Goal: Information Seeking & Learning: Check status

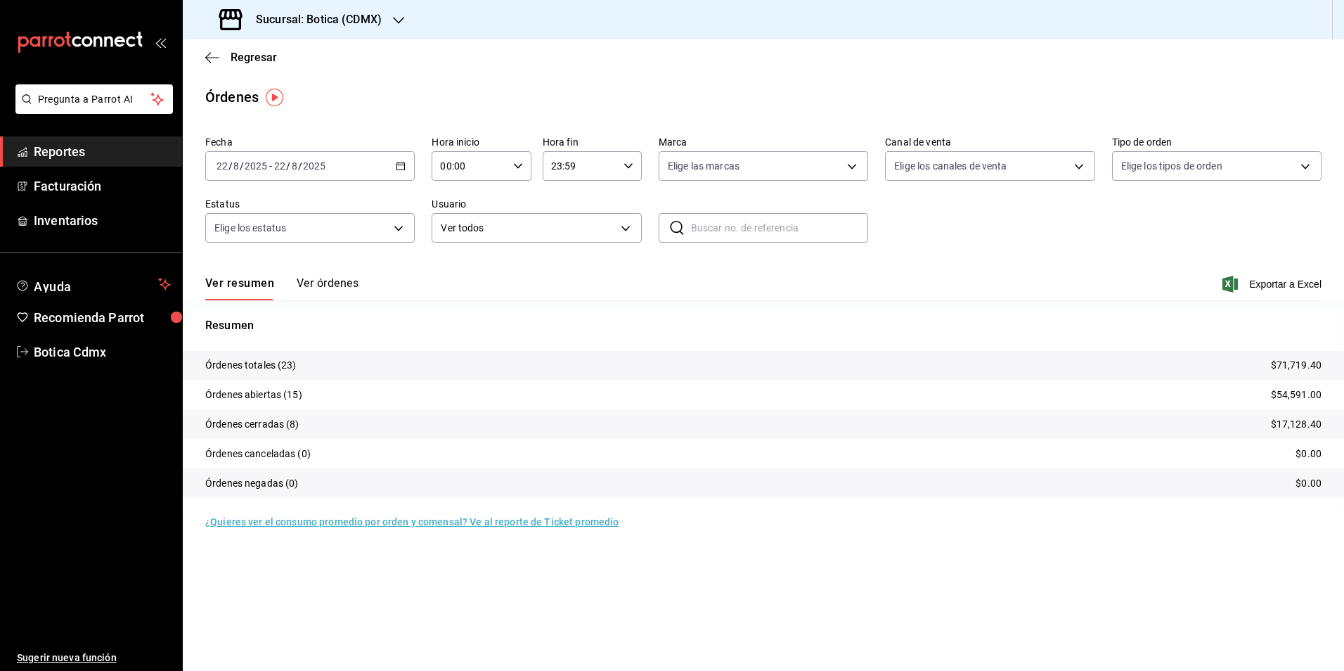
click at [70, 153] on span "Reportes" at bounding box center [102, 151] width 137 height 19
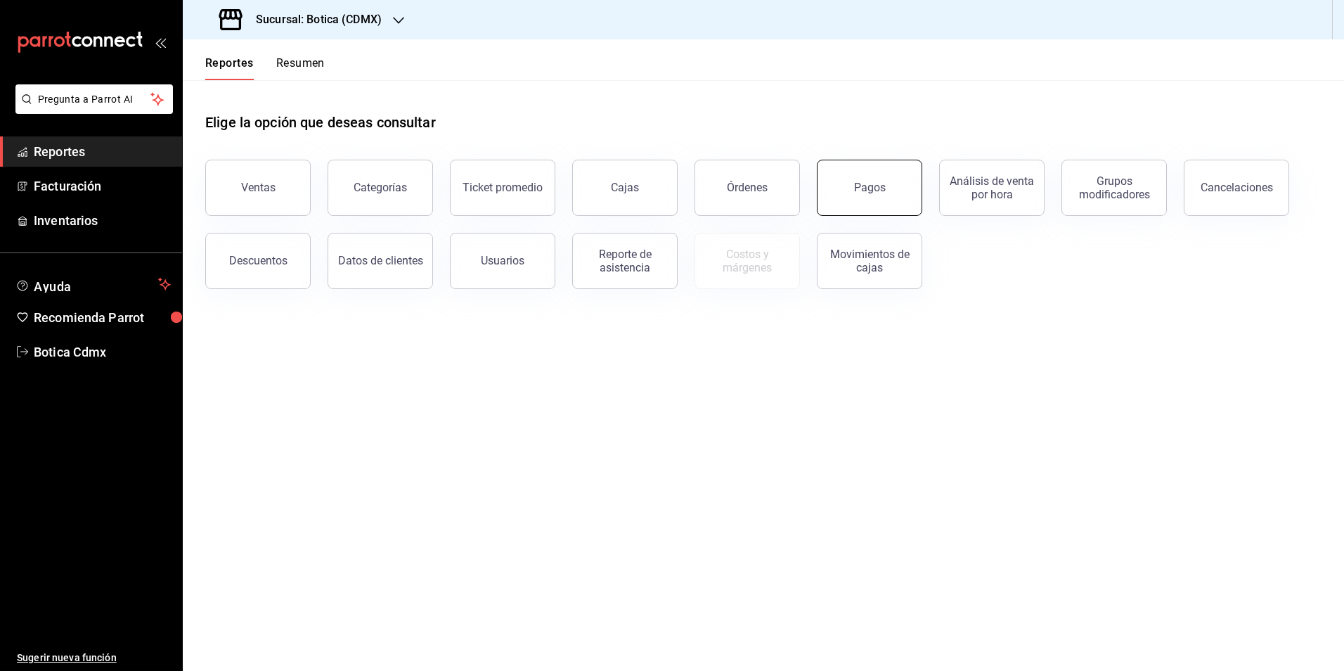
click at [870, 185] on div "Pagos" at bounding box center [870, 187] width 32 height 13
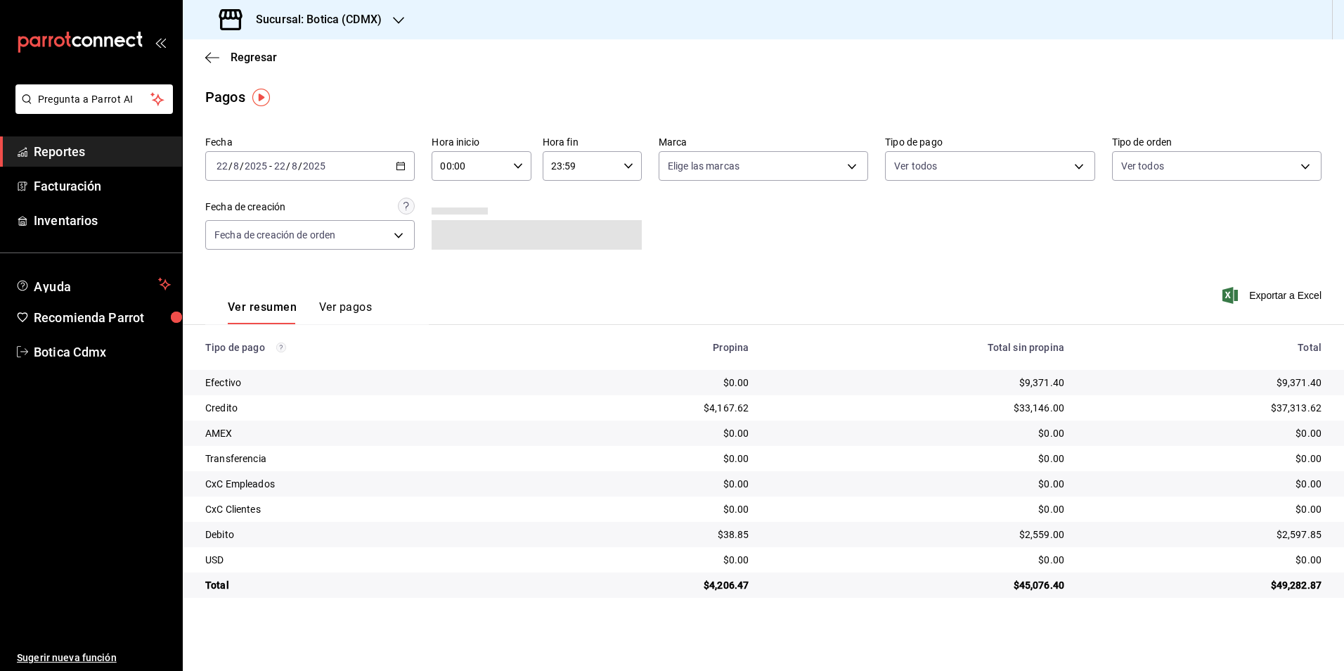
click at [512, 164] on div "00:00 Hora inicio" at bounding box center [481, 166] width 99 height 30
click at [462, 268] on span "02" at bounding box center [456, 269] width 27 height 11
type input "02:00"
click at [771, 265] on div at bounding box center [672, 335] width 1344 height 671
click at [53, 147] on span "Reportes" at bounding box center [102, 151] width 137 height 19
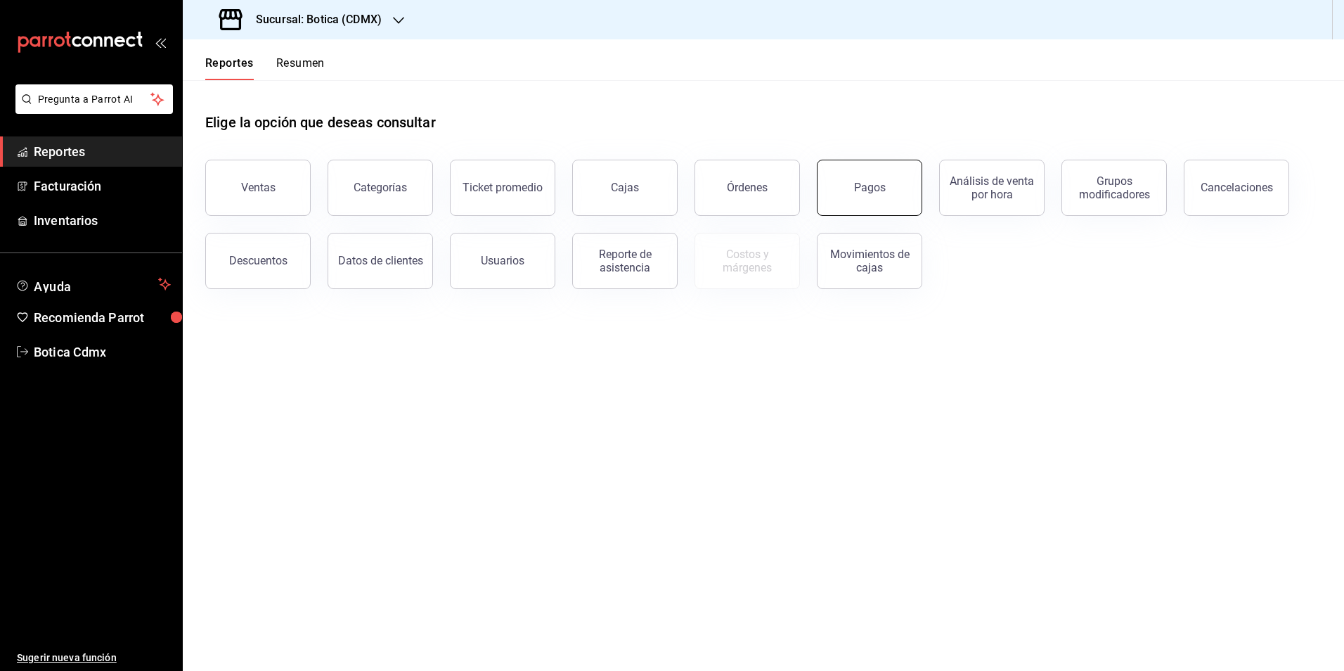
click at [868, 195] on button "Pagos" at bounding box center [869, 188] width 105 height 56
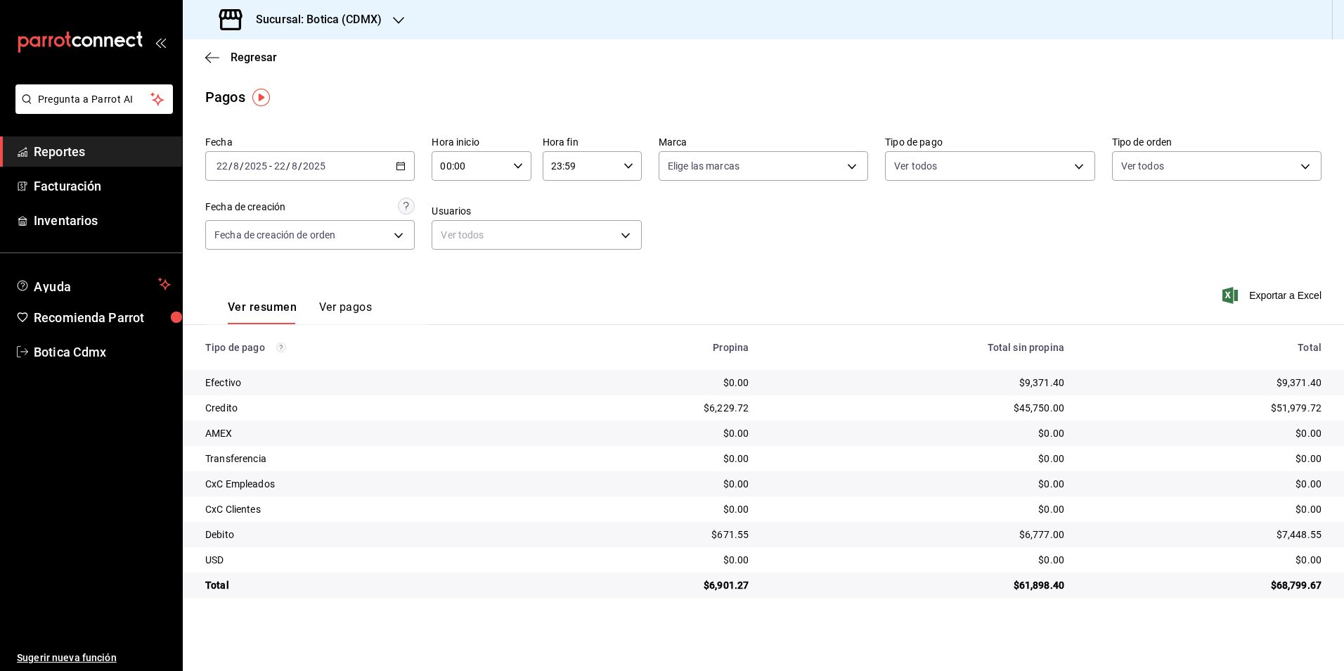
click at [89, 143] on span "Reportes" at bounding box center [102, 151] width 137 height 19
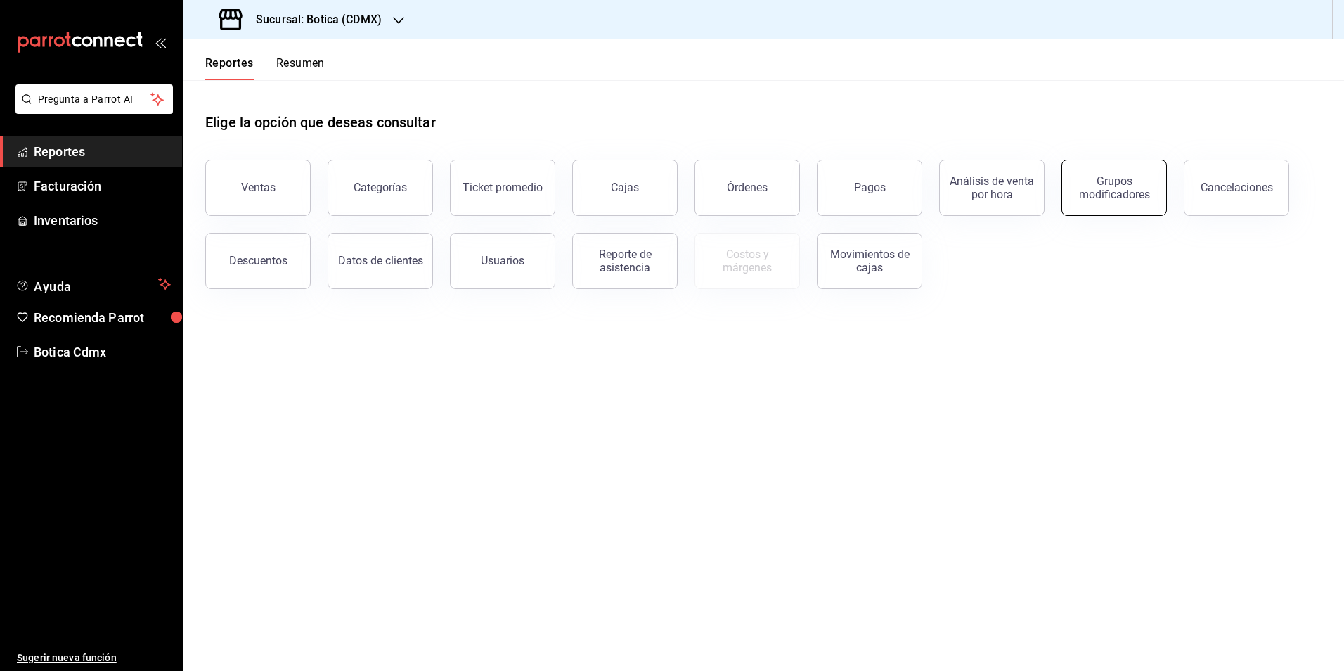
click at [1106, 195] on div "Grupos modificadores" at bounding box center [1113, 187] width 87 height 27
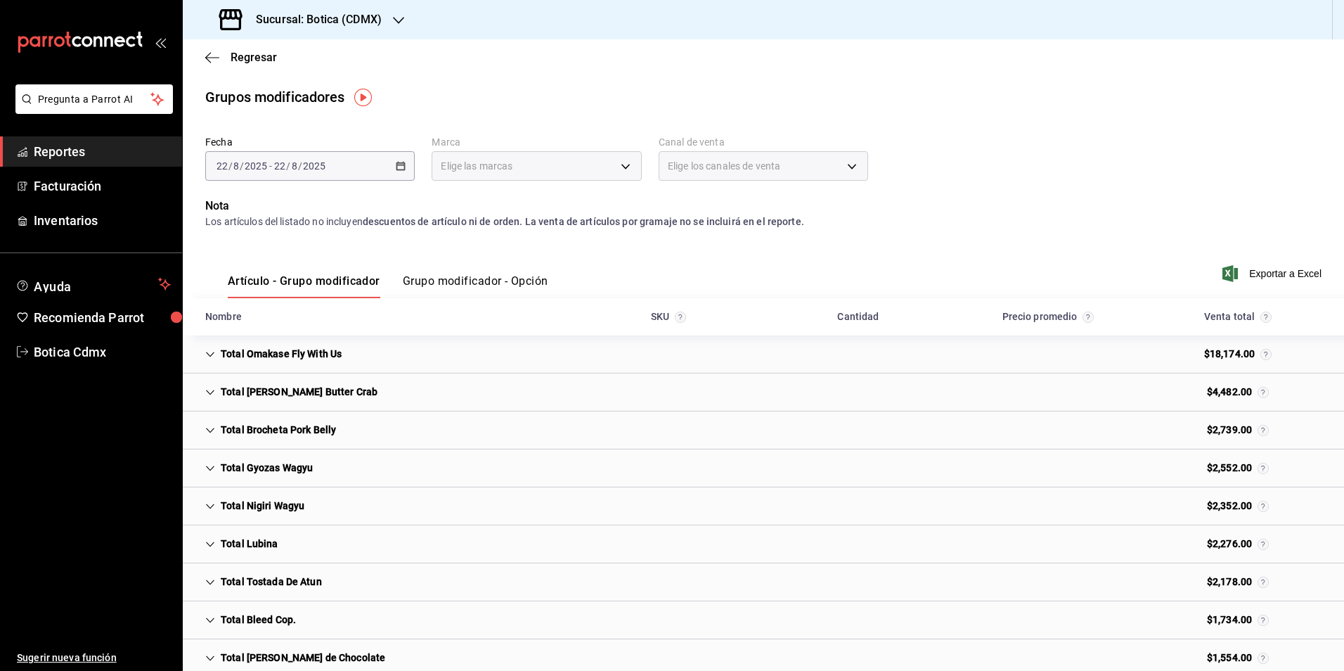
click at [58, 150] on span "Reportes" at bounding box center [102, 151] width 137 height 19
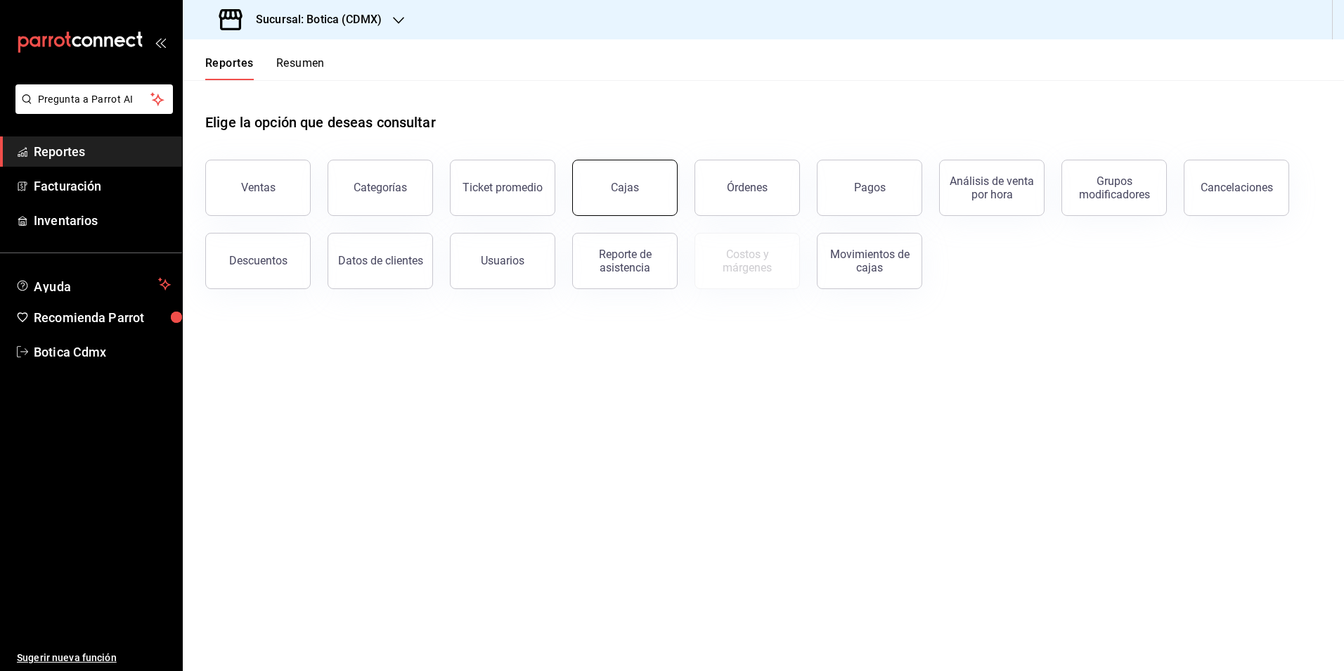
click at [612, 193] on div "Cajas" at bounding box center [625, 187] width 28 height 13
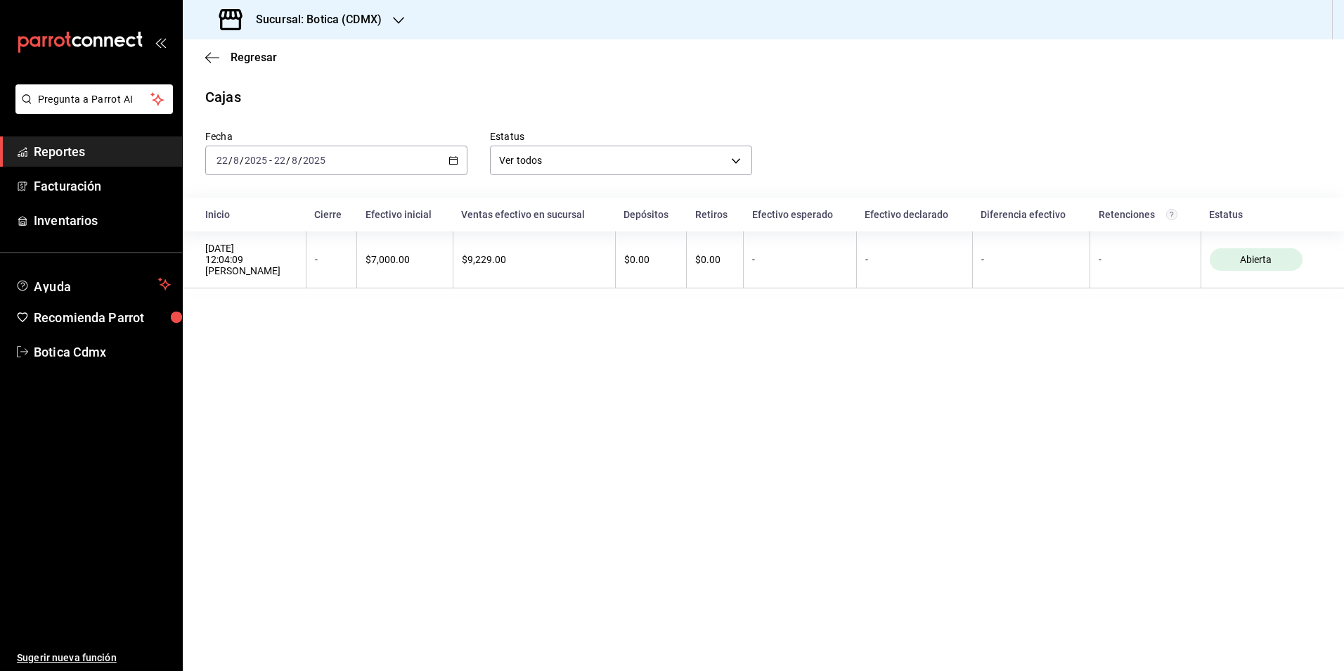
click at [81, 154] on span "Reportes" at bounding box center [102, 151] width 137 height 19
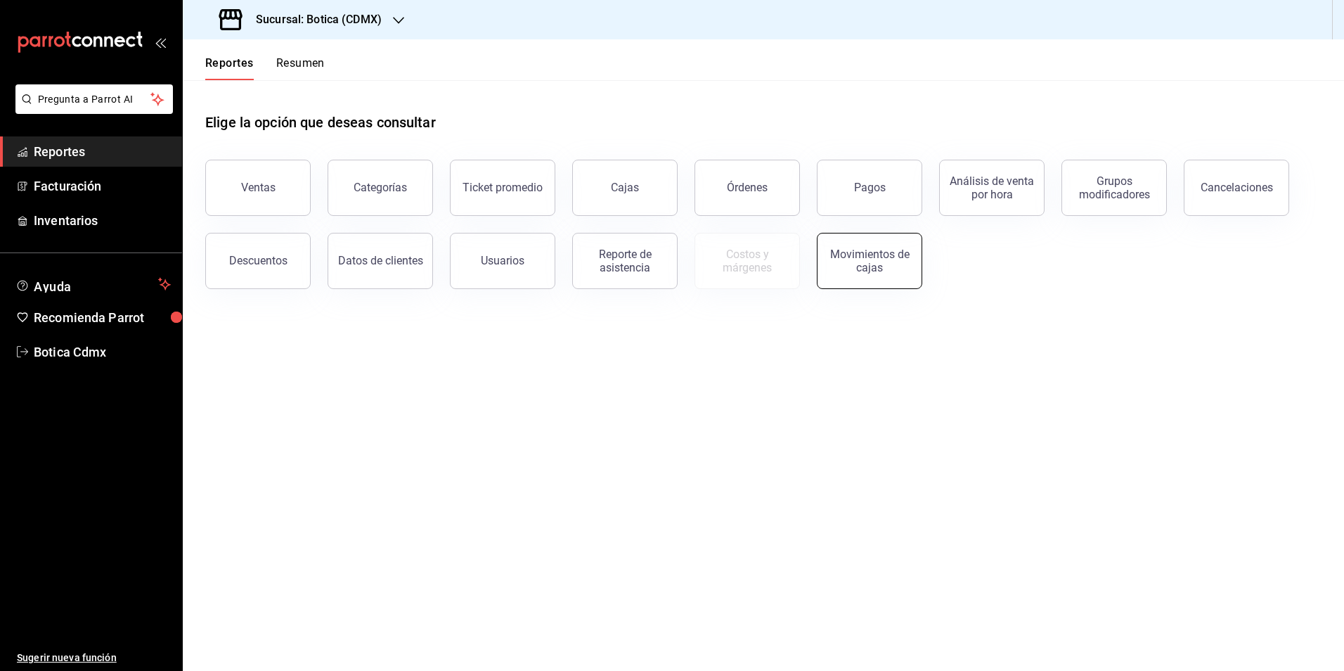
click at [878, 265] on div "Movimientos de cajas" at bounding box center [869, 260] width 87 height 27
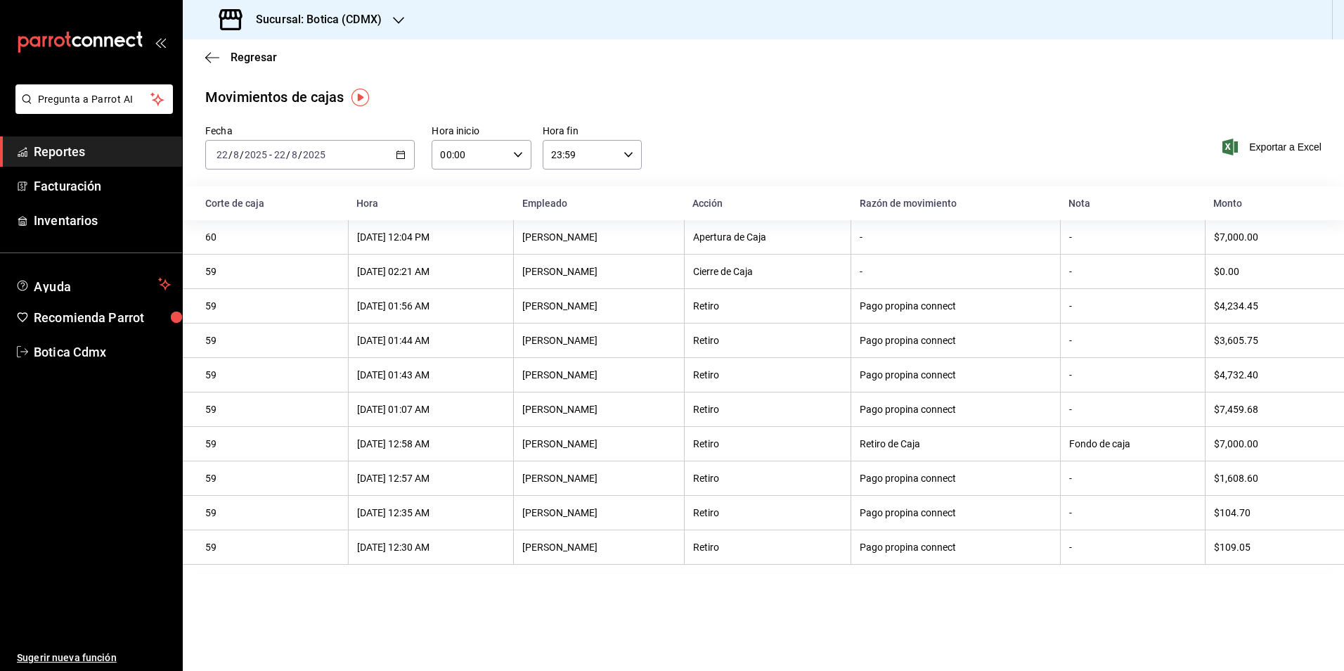
click at [33, 146] on link "Reportes" at bounding box center [91, 151] width 182 height 30
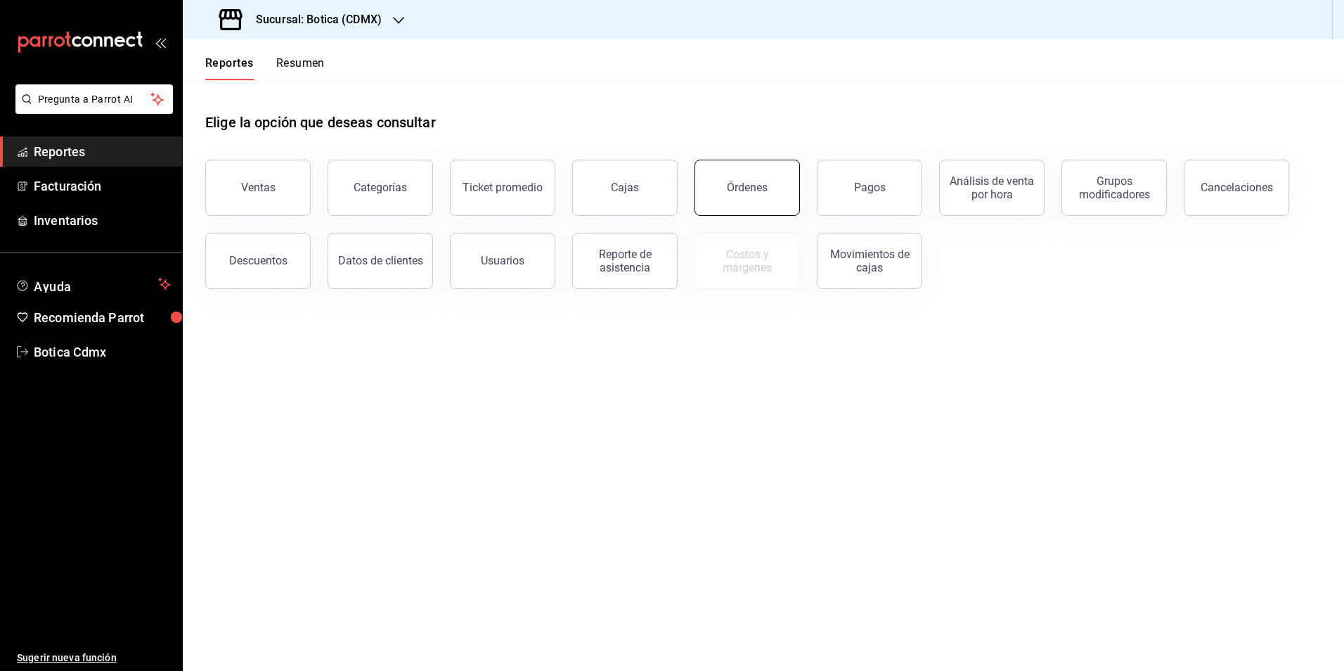
click at [727, 178] on button "Órdenes" at bounding box center [746, 188] width 105 height 56
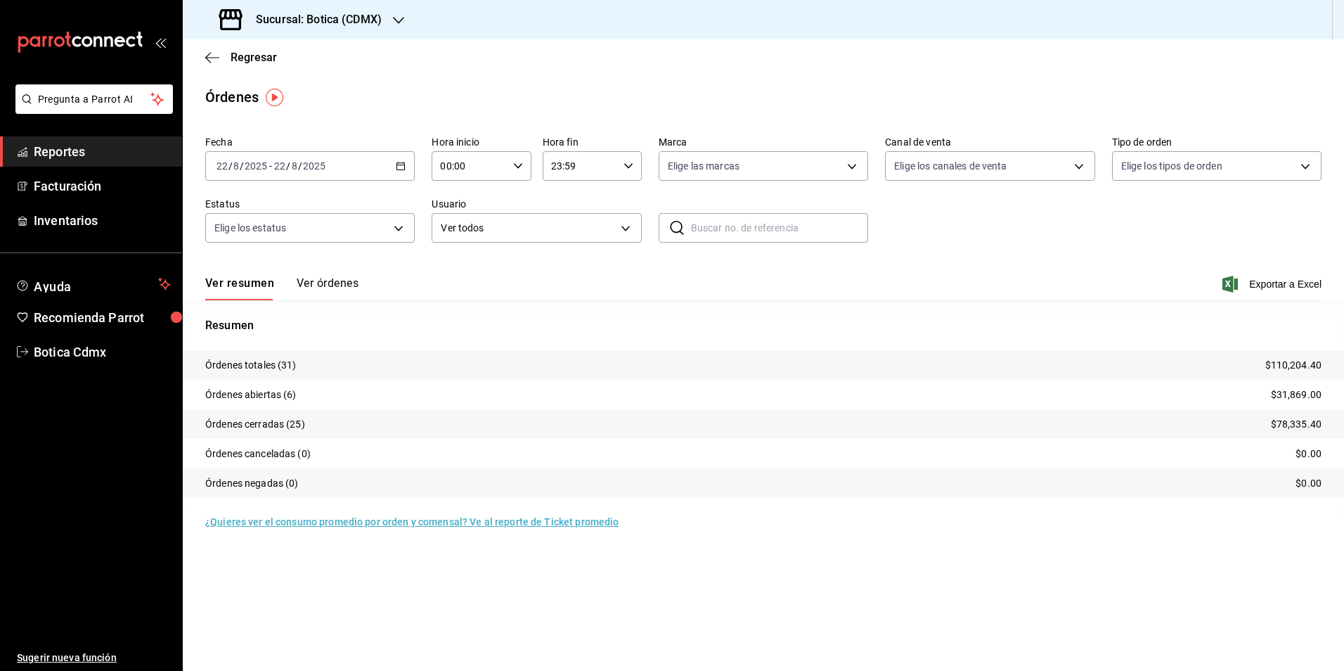
click at [46, 150] on span "Reportes" at bounding box center [102, 151] width 137 height 19
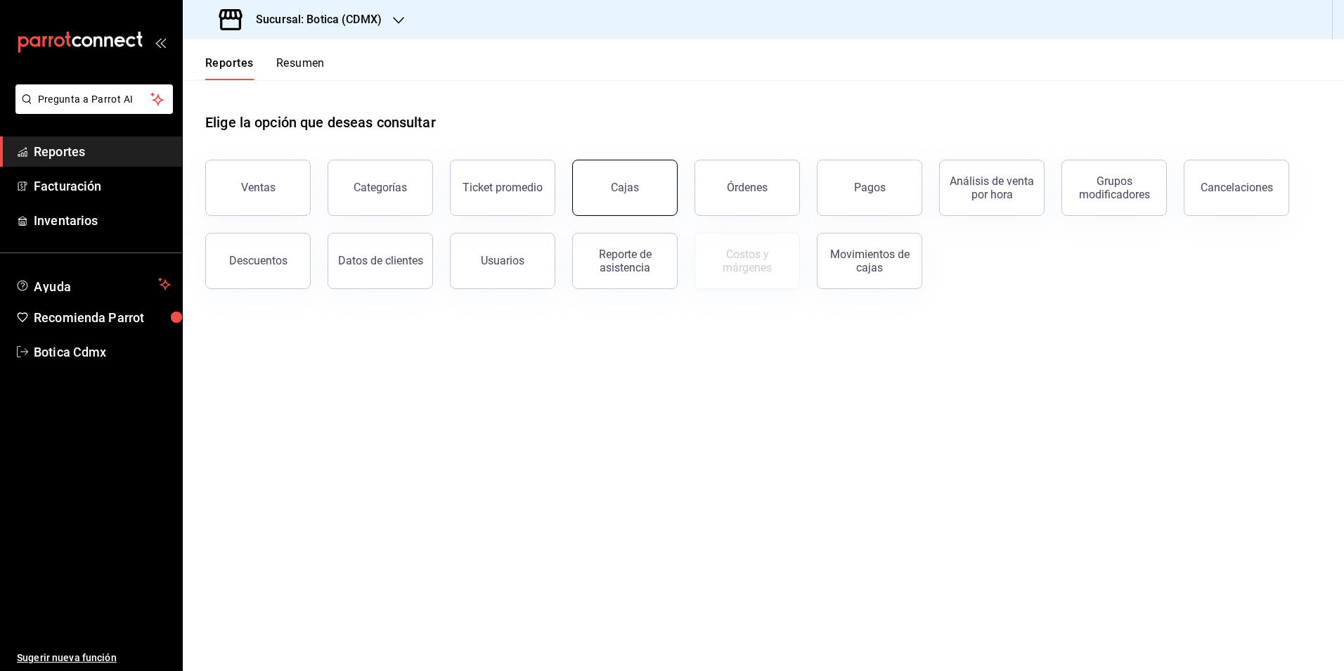
click at [643, 193] on button "Cajas" at bounding box center [624, 188] width 105 height 56
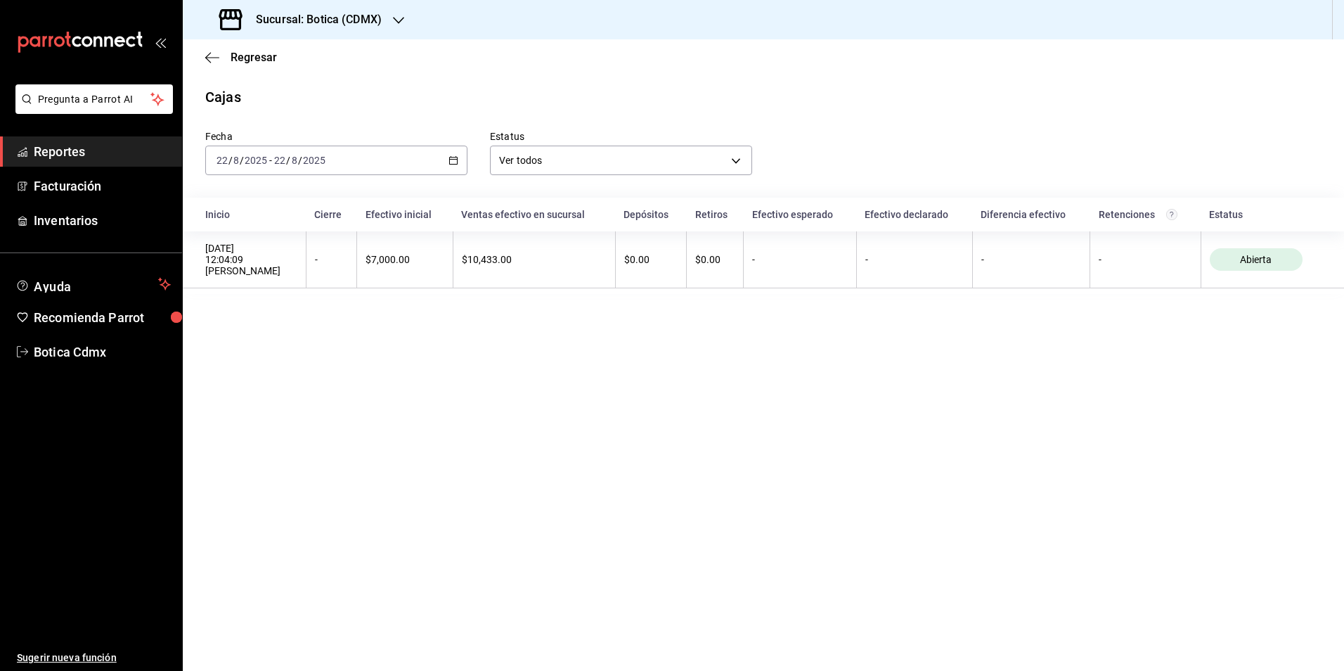
click at [67, 145] on span "Reportes" at bounding box center [102, 151] width 137 height 19
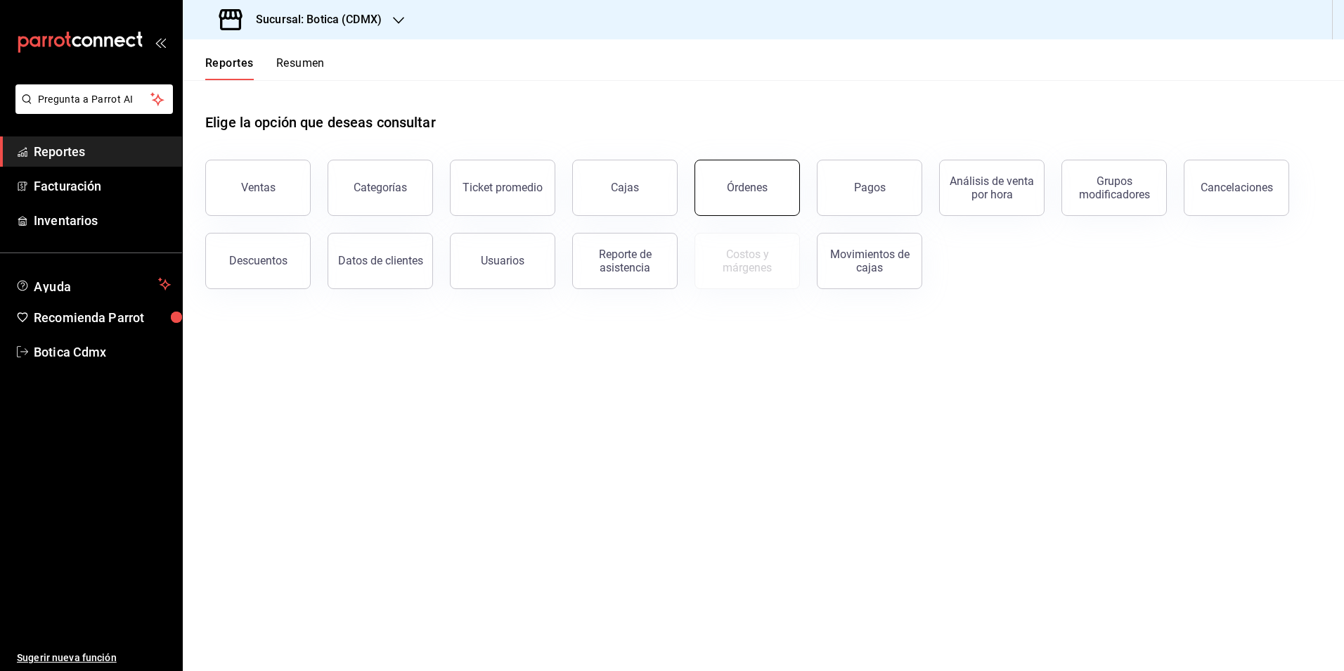
click at [758, 190] on div "Órdenes" at bounding box center [747, 187] width 41 height 13
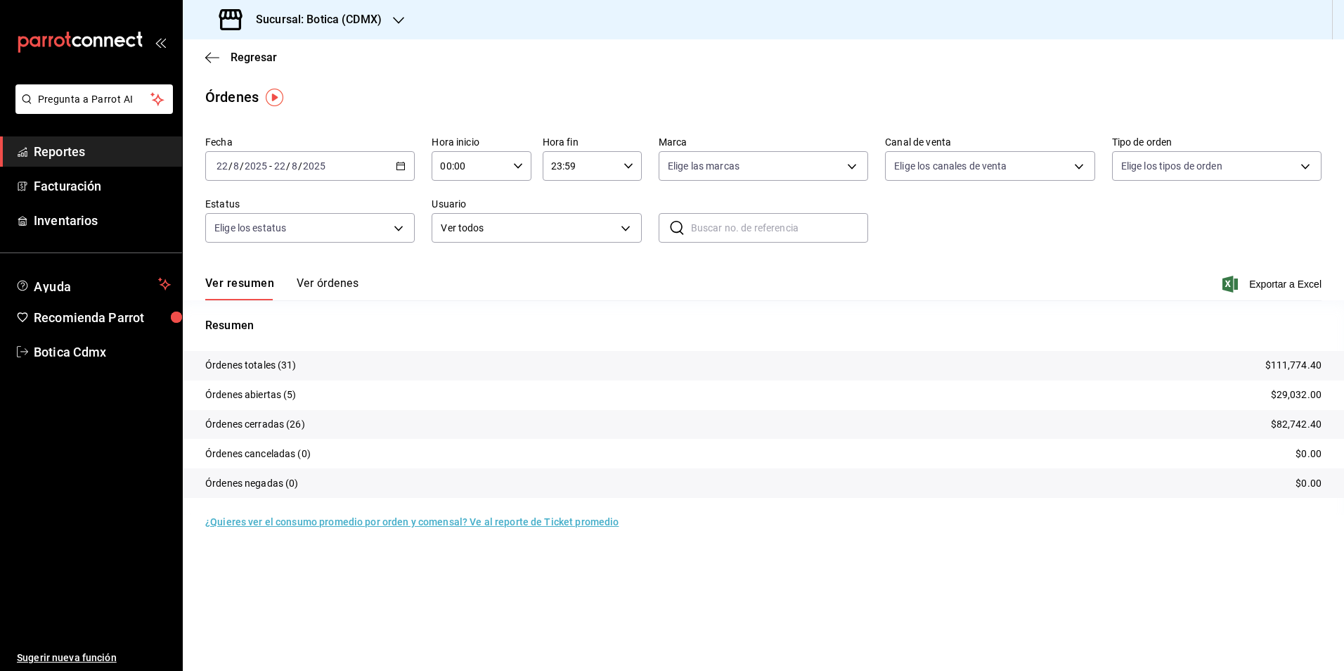
click at [60, 146] on span "Reportes" at bounding box center [102, 151] width 137 height 19
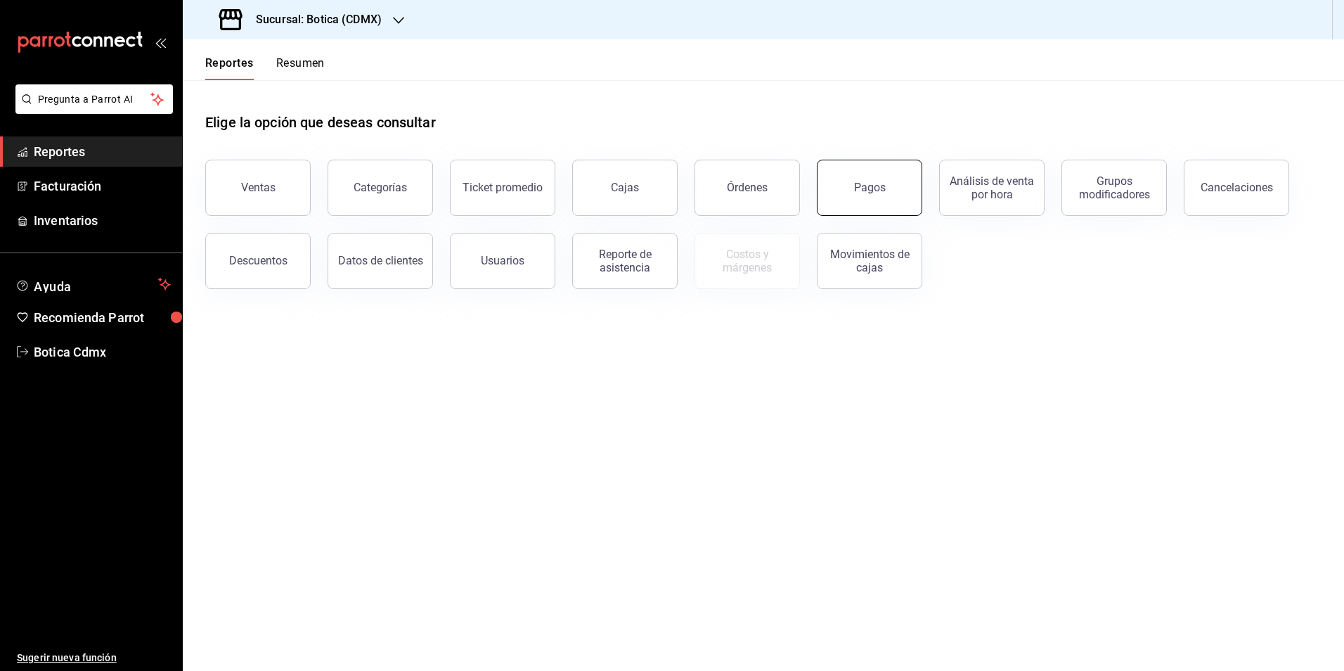
click at [850, 183] on button "Pagos" at bounding box center [869, 188] width 105 height 56
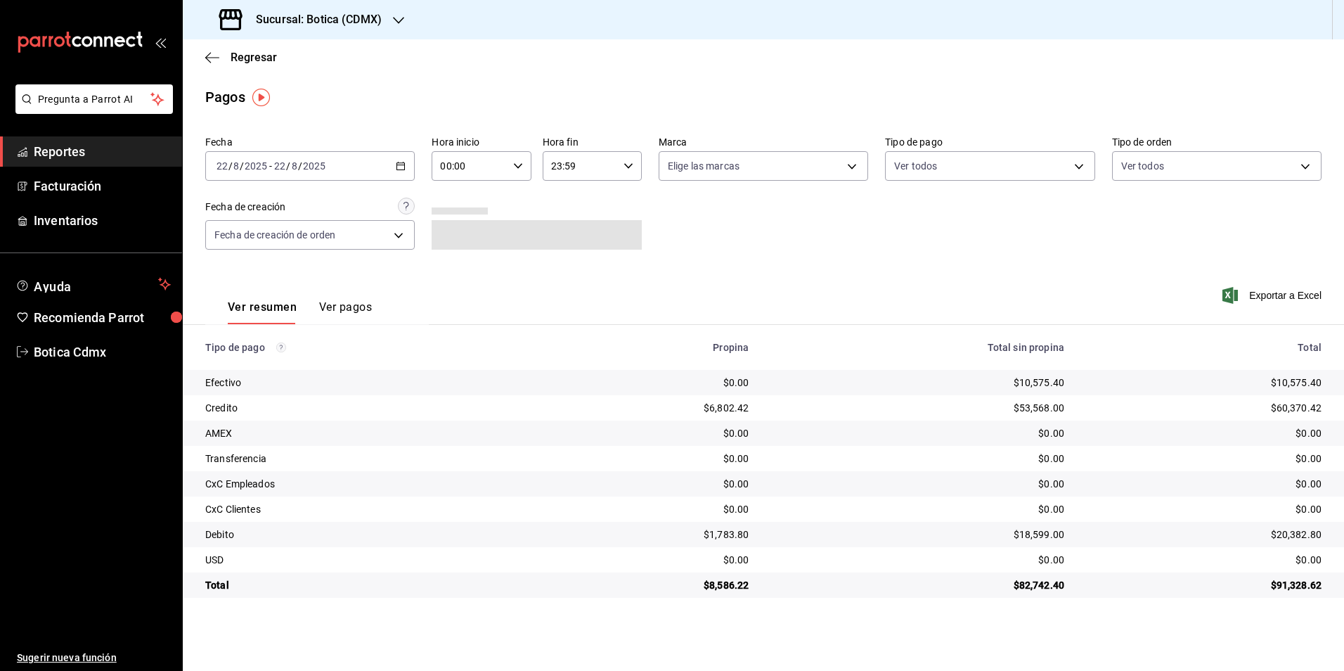
click at [517, 162] on icon "button" at bounding box center [518, 166] width 10 height 10
click at [455, 234] on span "03" at bounding box center [456, 232] width 27 height 11
type input "03:00"
click at [1080, 165] on div at bounding box center [672, 335] width 1344 height 671
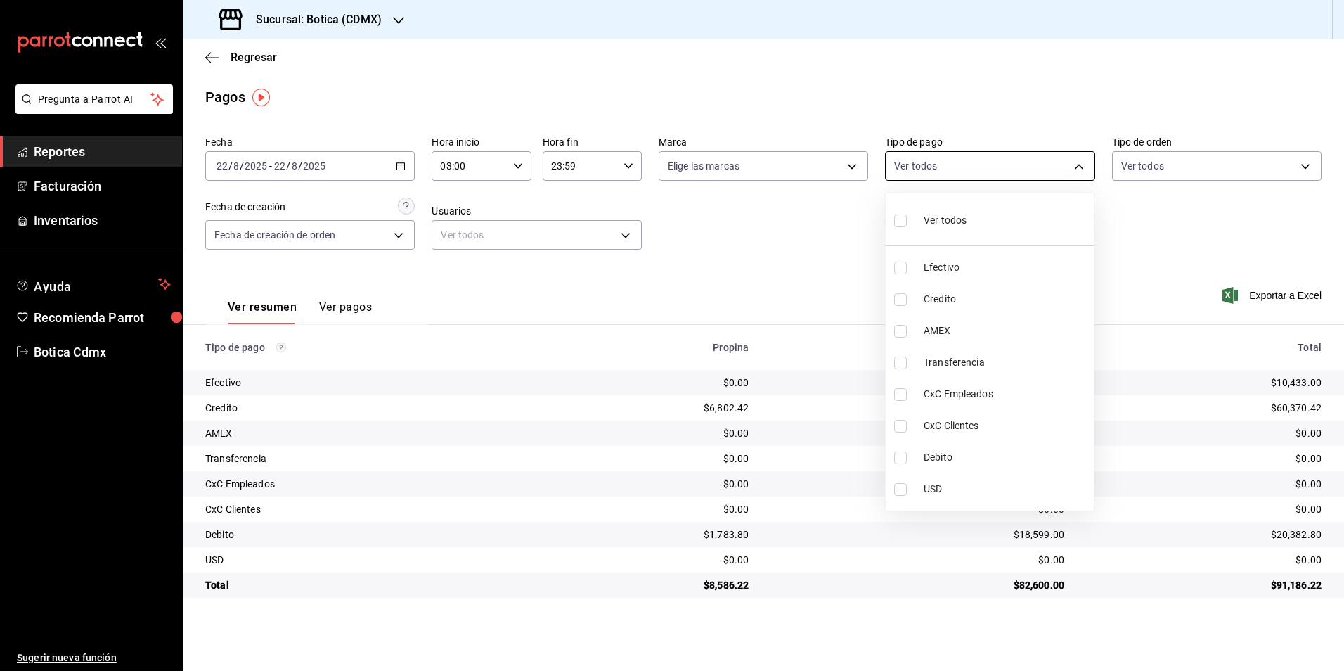
click at [1084, 168] on body "Pregunta a Parrot AI Reportes Facturación Inventarios Ayuda Recomienda Parrot B…" at bounding box center [672, 335] width 1344 height 671
click at [932, 301] on span "Credito" at bounding box center [1006, 299] width 164 height 15
type input "b4da851e-66ec-43b1-8a0b-e545688a4eb6"
checkbox input "true"
click at [931, 460] on span "Debito" at bounding box center [1006, 457] width 164 height 15
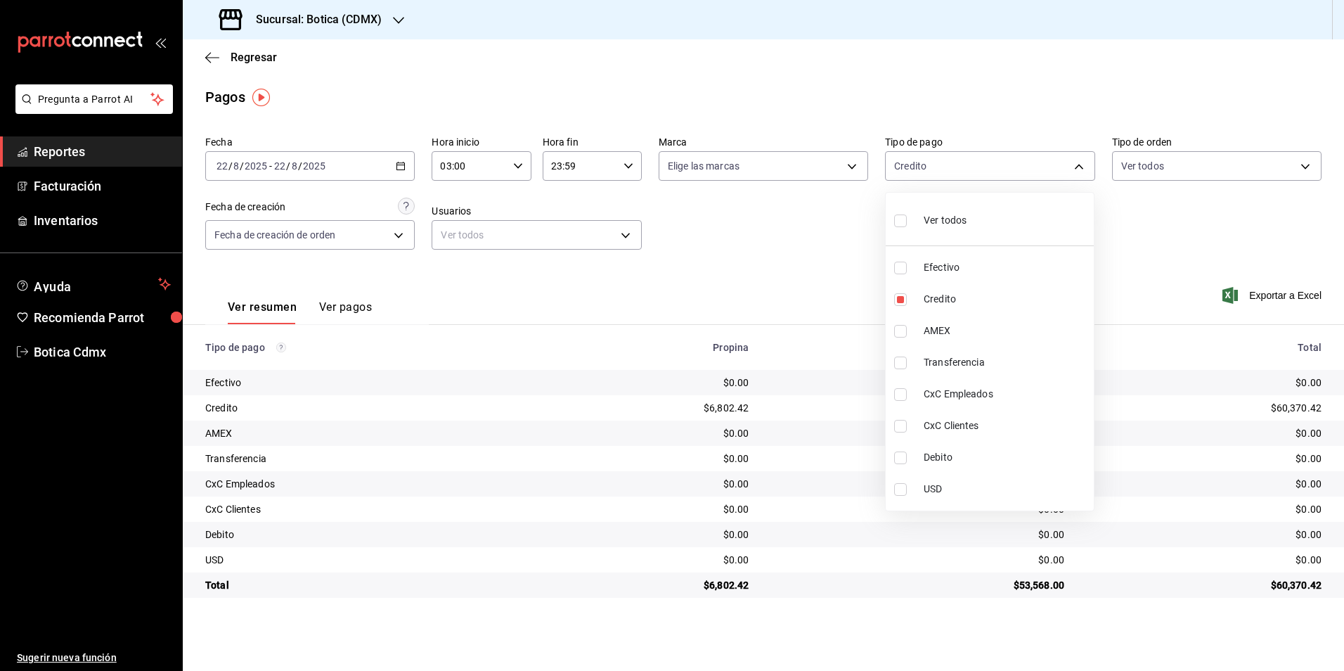
type input "b4da851e-66ec-43b1-8a0b-e545688a4eb6,11579032-5cf0-46af-9956-e0058136143e"
checkbox input "true"
click at [1141, 249] on div at bounding box center [672, 335] width 1344 height 671
click at [1075, 167] on body "Pregunta a Parrot AI Reportes Facturación Inventarios Ayuda Recomienda Parrot B…" at bounding box center [672, 335] width 1344 height 671
click at [936, 226] on span "Ver todos" at bounding box center [945, 220] width 43 height 15
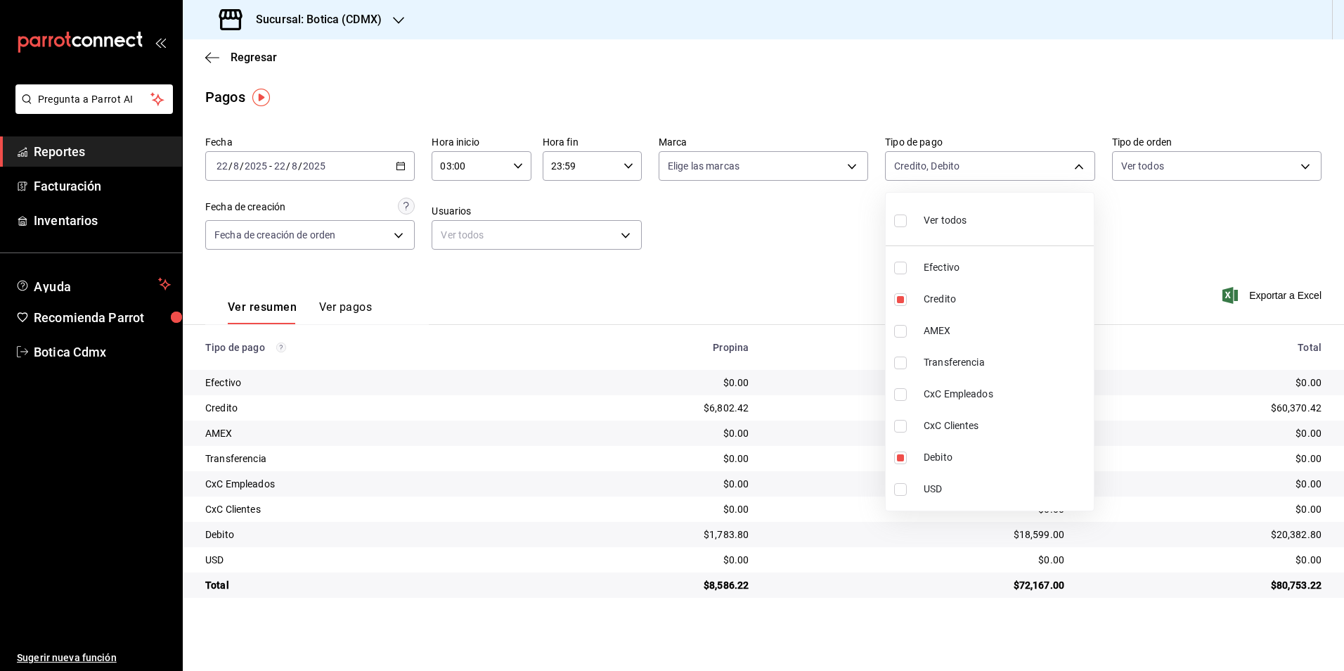
type input "e1ca0108-3f33-4c0f-ad57-d68d77d83aa1,b4da851e-66ec-43b1-8a0b-e545688a4eb6,dd363…"
checkbox input "true"
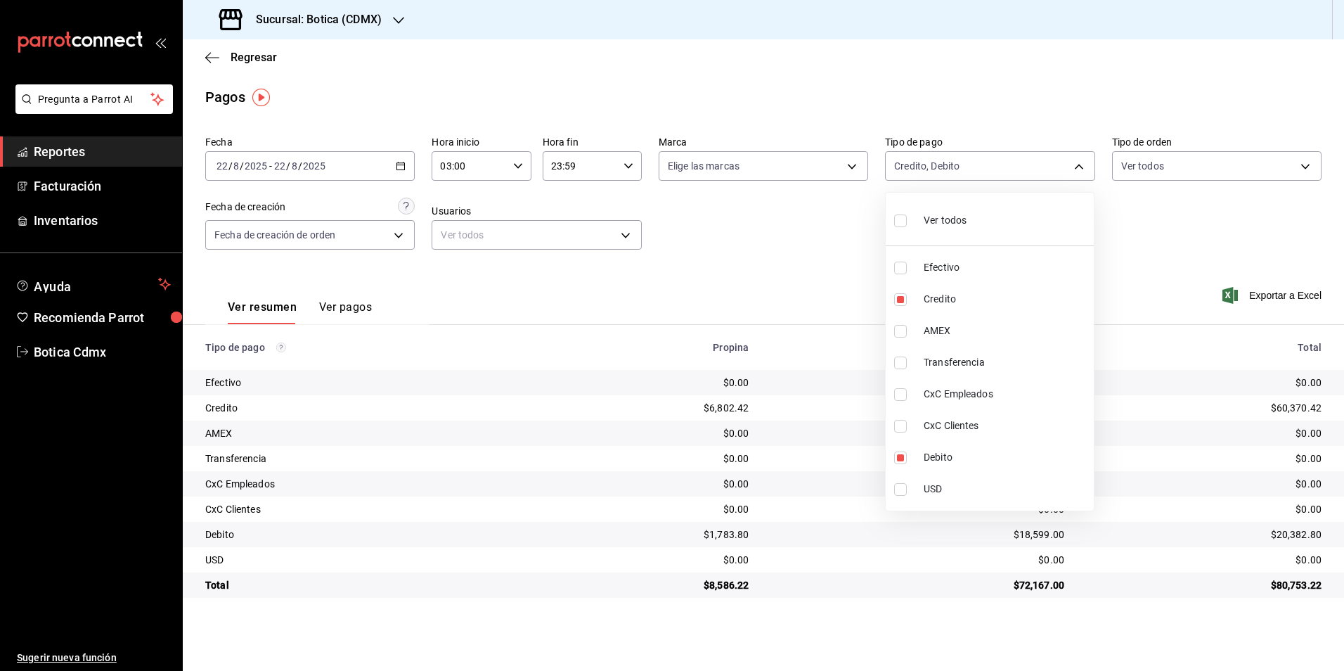
checkbox input "true"
click at [1138, 250] on div at bounding box center [672, 335] width 1344 height 671
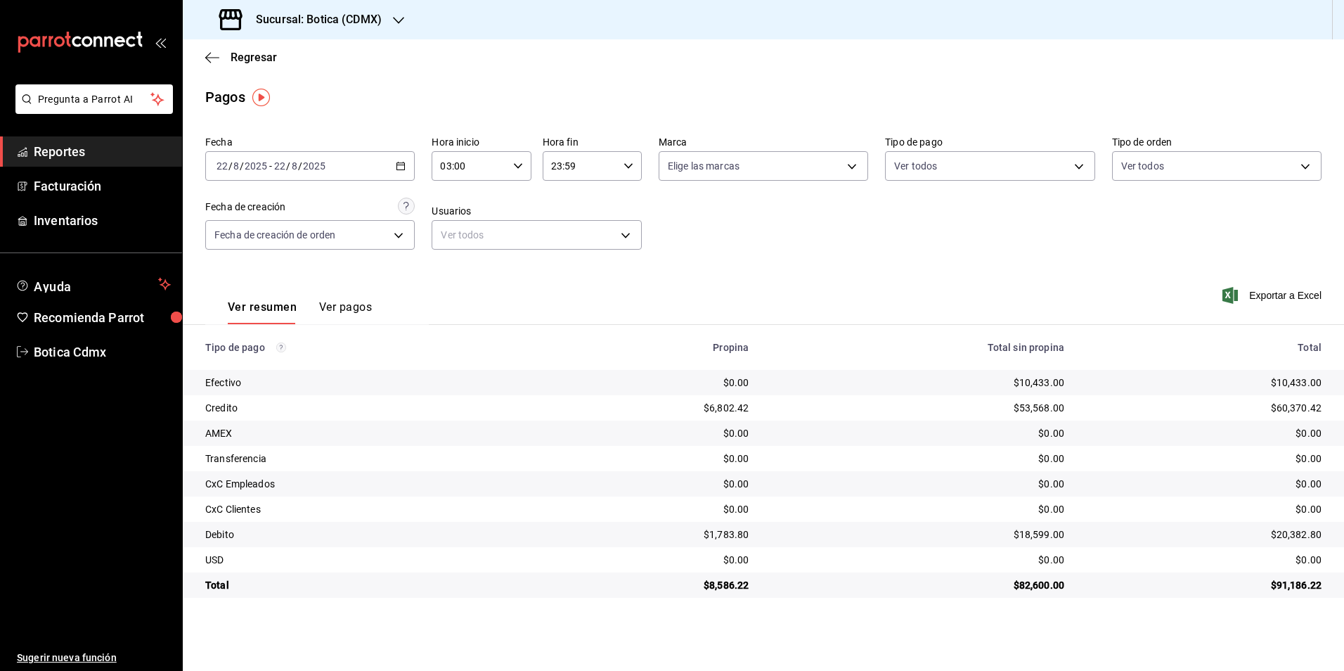
click at [462, 78] on main "Regresar Pagos Fecha [DATE] [DATE] - [DATE] [DATE] Hora inicio 03:00 Hora inici…" at bounding box center [763, 354] width 1161 height 631
